Goal: Information Seeking & Learning: Learn about a topic

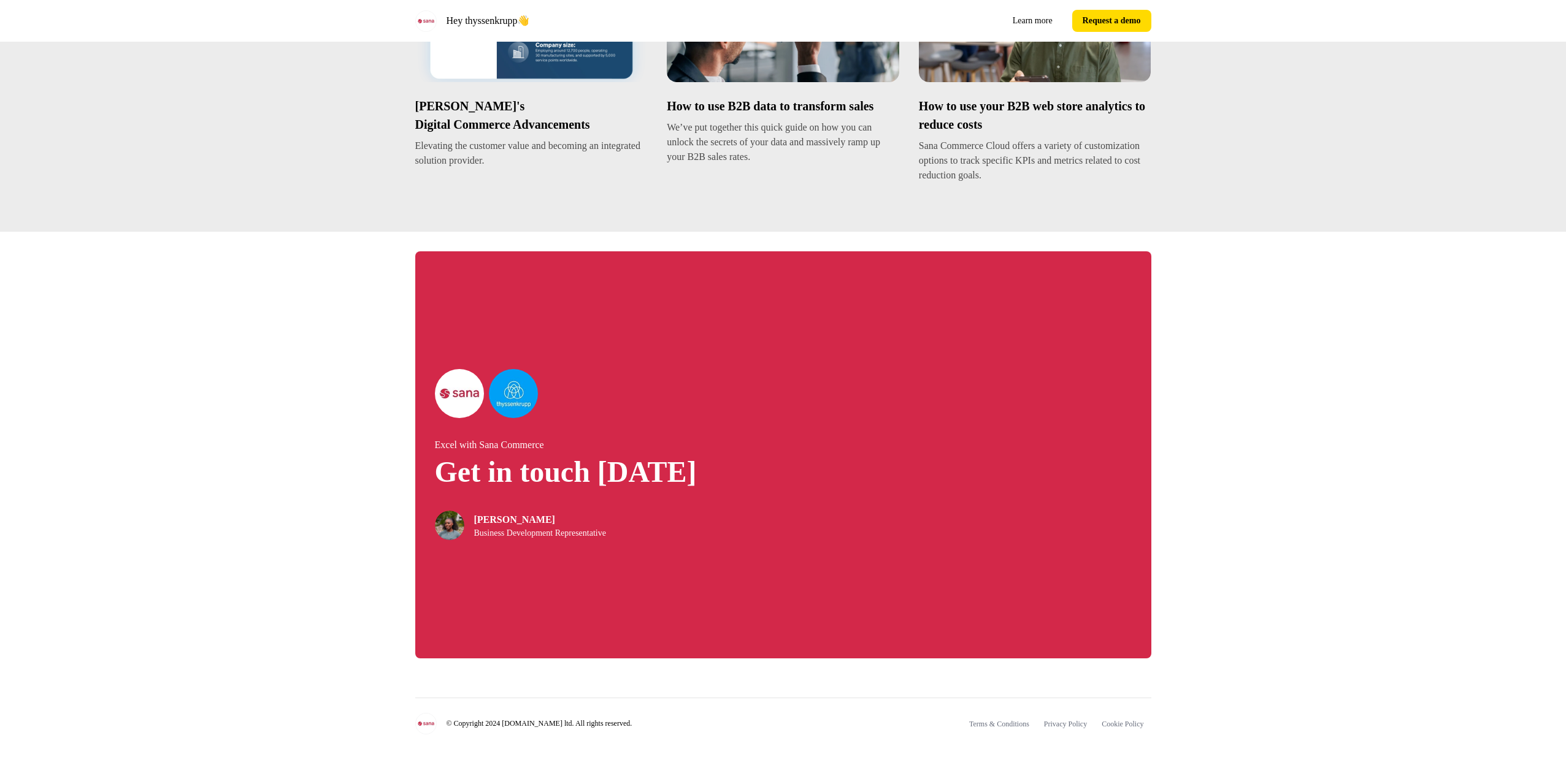
scroll to position [2240, 0]
click at [161, 334] on div "Excel with Sana Commerce Get in touch today Nicky Nkalubo Business Development …" at bounding box center [783, 455] width 1566 height 447
click at [124, 304] on div "Excel with Sana Commerce Get in touch today Nicky Nkalubo Business Development …" at bounding box center [783, 455] width 1566 height 447
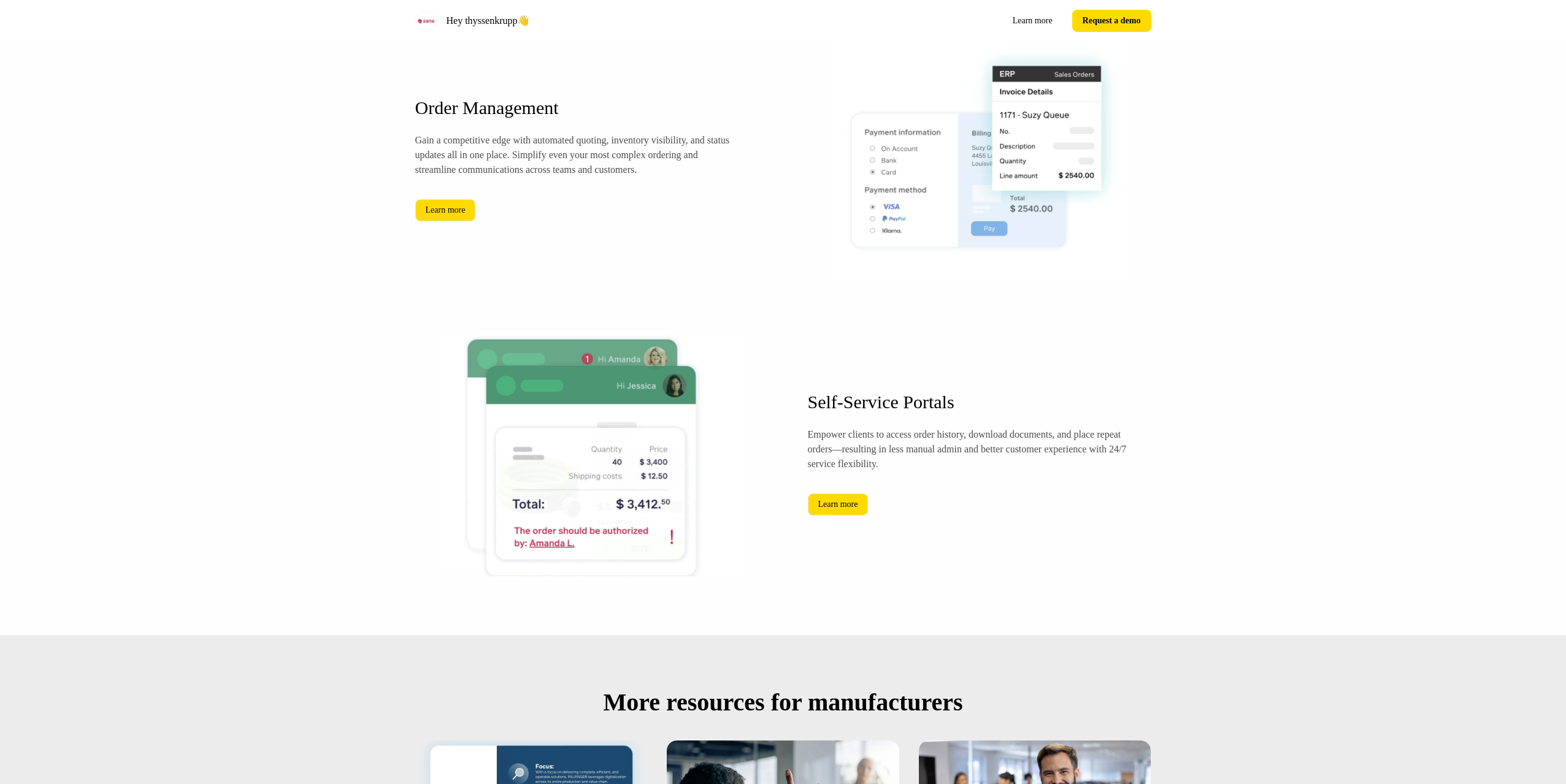
scroll to position [1410, 0]
click at [151, 383] on div "Built for Complex Needs Let customers track orders and manage accounts easily. …" at bounding box center [783, 61] width 1566 height 1147
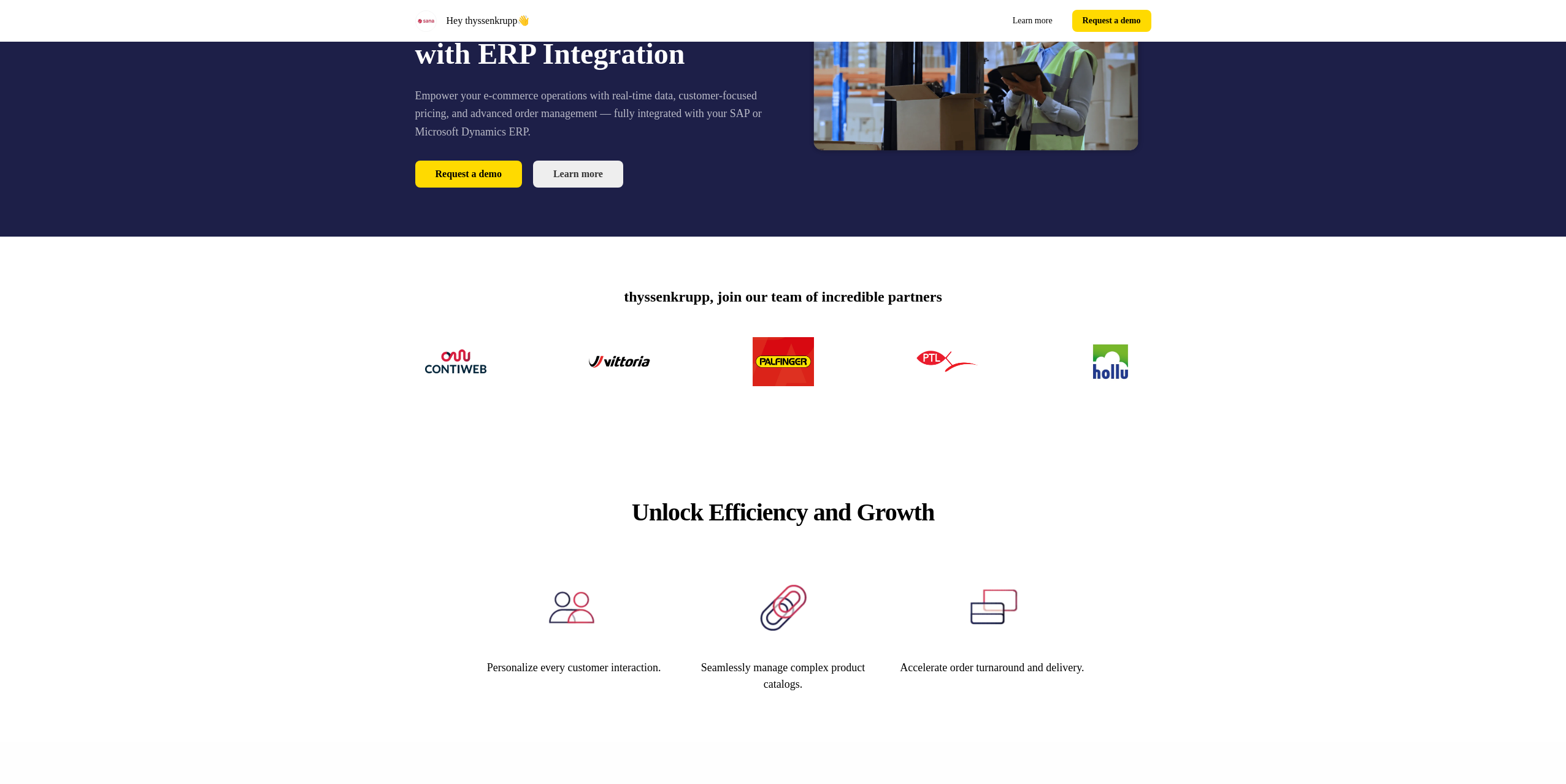
scroll to position [0, 0]
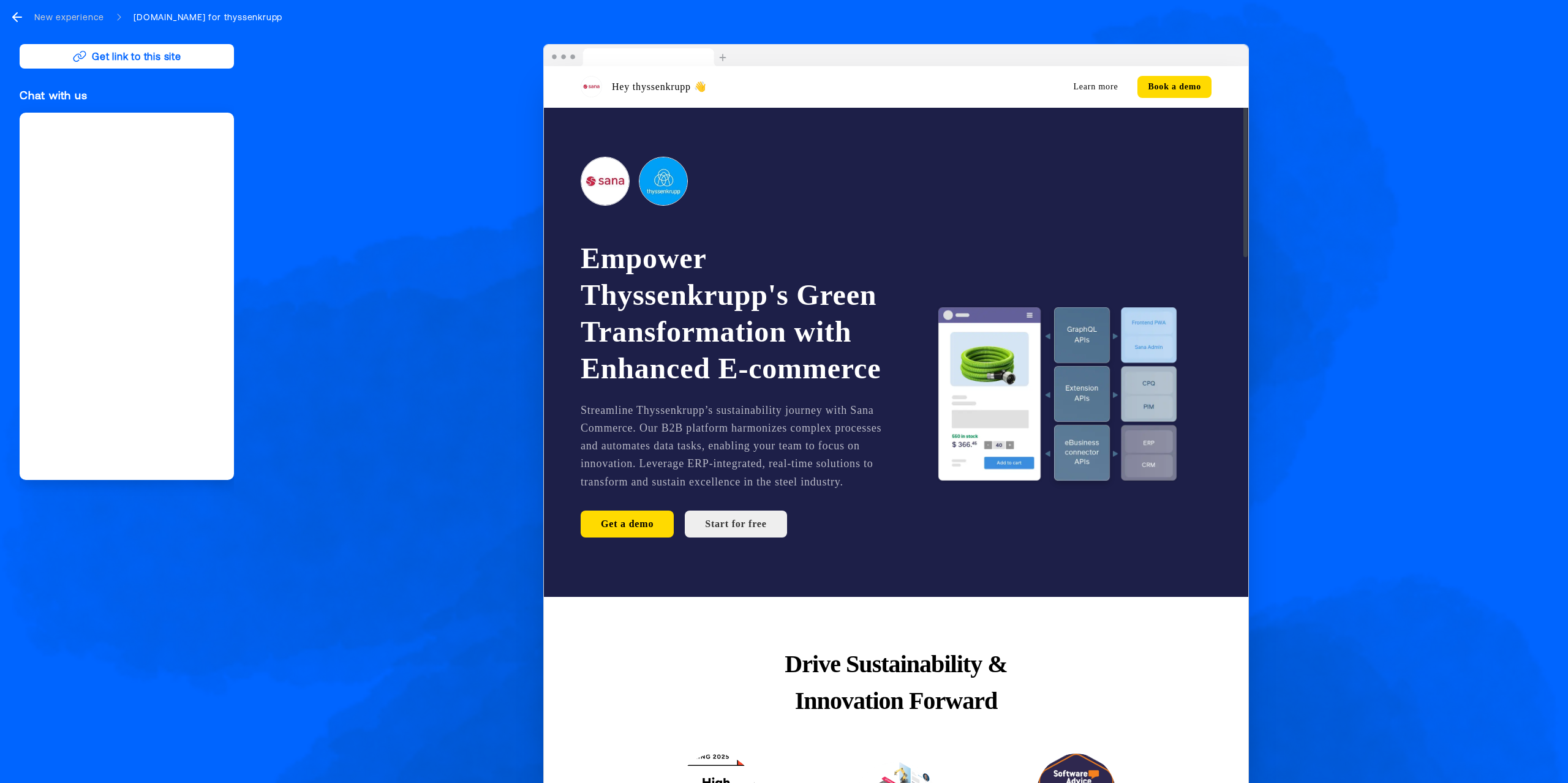
click at [1356, 68] on div "Hey thyssenkrupp 👋 Learn more Book a demo Empower Thyssenkrupp's Green Transfor…" at bounding box center [896, 420] width 1305 height 754
